Goal: Information Seeking & Learning: Learn about a topic

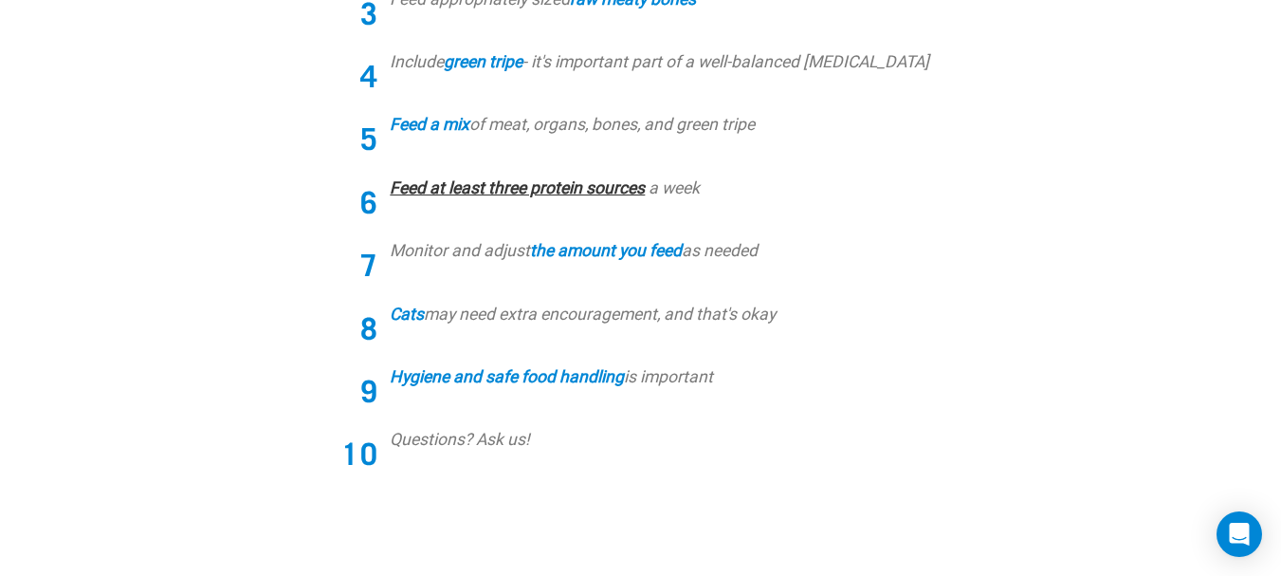
click at [495, 193] on link "Feed at least three protein sources" at bounding box center [517, 187] width 255 height 19
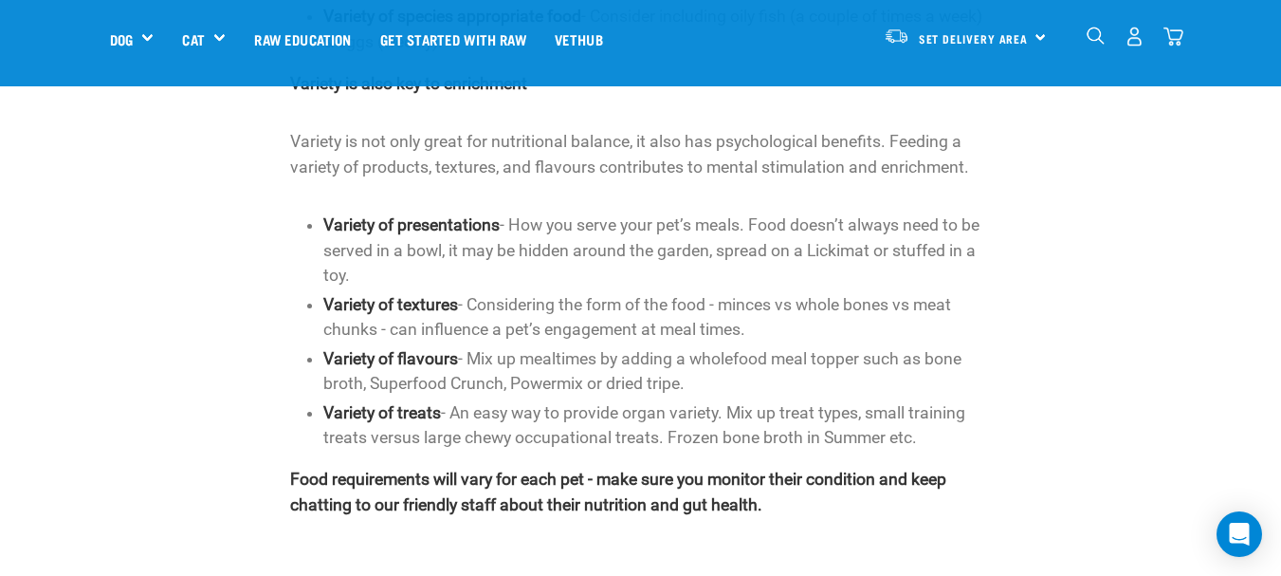
scroll to position [664, 0]
